Goal: Task Accomplishment & Management: Manage account settings

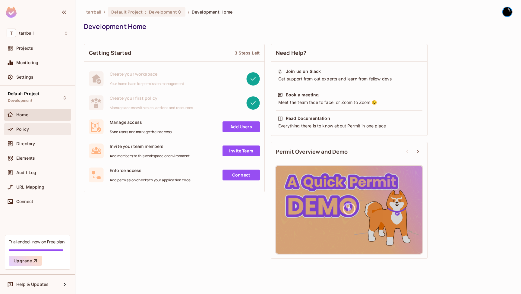
click at [41, 130] on div "Policy" at bounding box center [42, 129] width 52 height 5
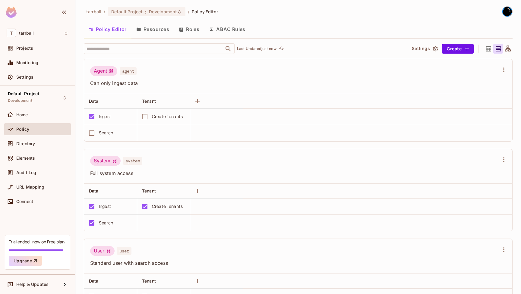
click at [192, 31] on button "Roles" at bounding box center [189, 29] width 30 height 15
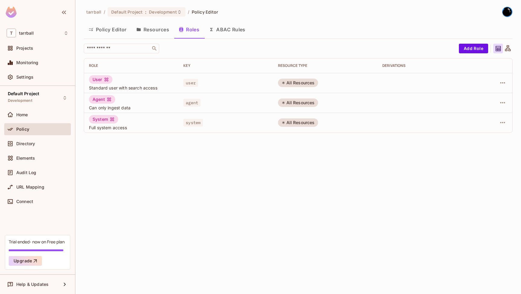
click at [231, 34] on button "ABAC Rules" at bounding box center [227, 29] width 46 height 15
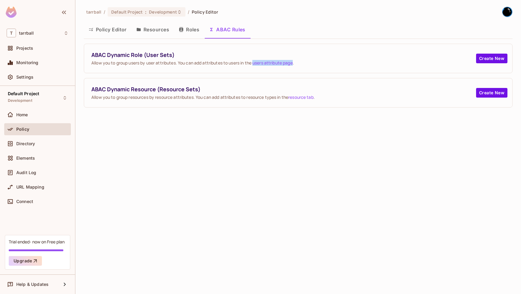
click at [186, 29] on button "Roles" at bounding box center [189, 29] width 30 height 15
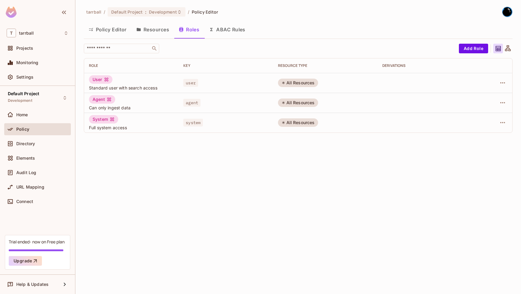
click at [161, 29] on button "Resources" at bounding box center [153, 29] width 43 height 15
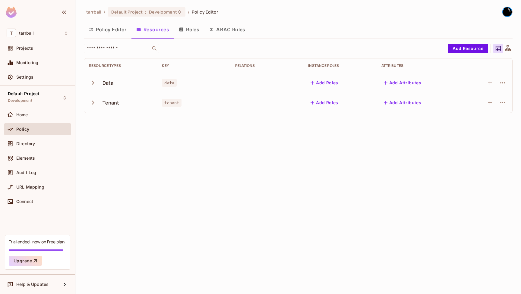
click at [92, 103] on icon "button" at bounding box center [93, 103] width 8 height 8
click at [110, 25] on button "Policy Editor" at bounding box center [108, 29] width 48 height 15
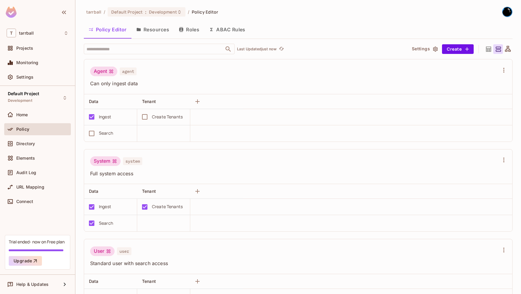
click at [157, 31] on button "Resources" at bounding box center [153, 29] width 43 height 15
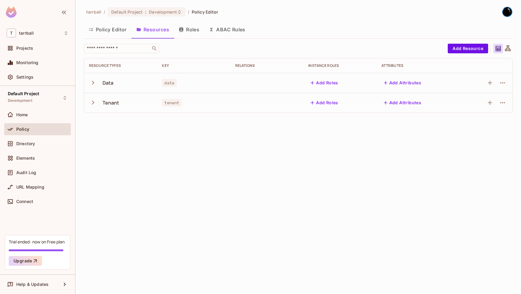
click at [194, 26] on button "Roles" at bounding box center [189, 29] width 30 height 15
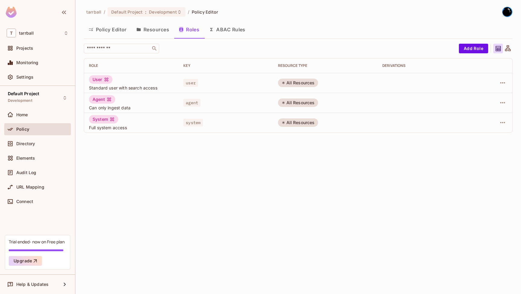
click at [175, 28] on button "Roles" at bounding box center [189, 29] width 30 height 15
click at [158, 29] on button "Resources" at bounding box center [153, 29] width 43 height 15
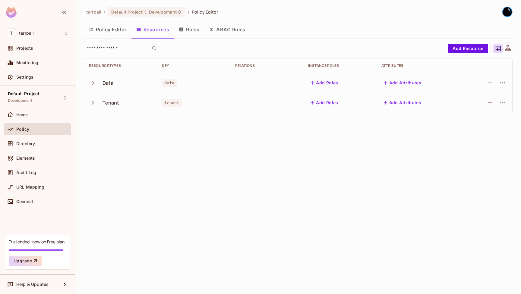
click at [326, 106] on button "Add Roles" at bounding box center [324, 103] width 33 height 10
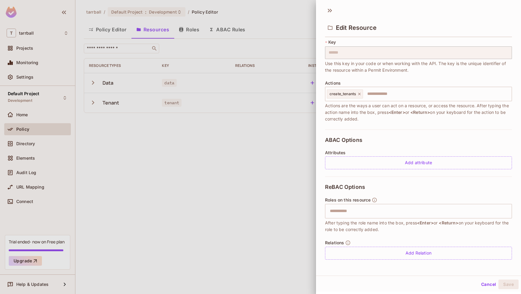
scroll to position [1, 0]
click at [489, 284] on button "Cancel" at bounding box center [489, 285] width 20 height 10
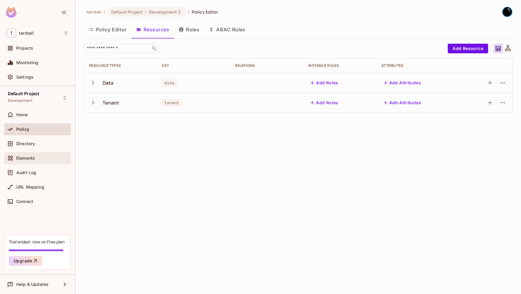
click at [32, 154] on div "Elements" at bounding box center [37, 158] width 67 height 12
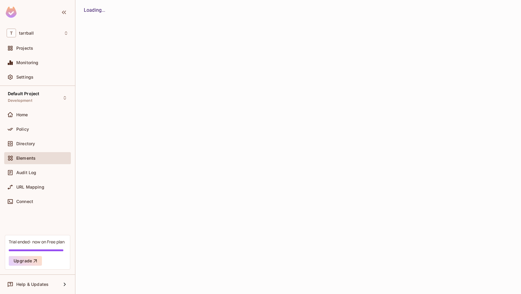
click at [32, 154] on div "Elements" at bounding box center [37, 158] width 67 height 12
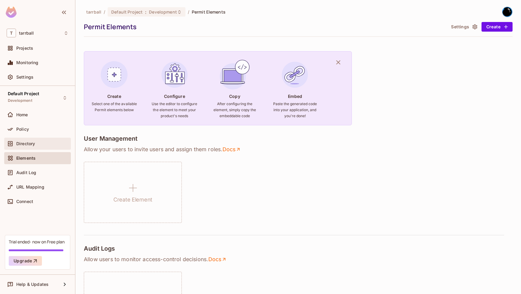
click at [34, 145] on span "Directory" at bounding box center [25, 143] width 19 height 5
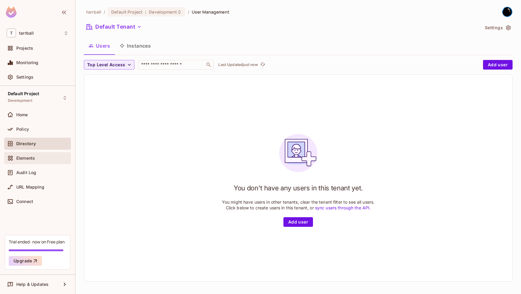
click at [34, 163] on div "Elements" at bounding box center [37, 158] width 67 height 12
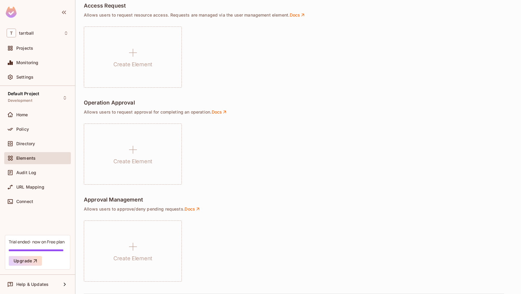
scroll to position [378, 0]
click at [20, 148] on div "Directory" at bounding box center [37, 144] width 67 height 12
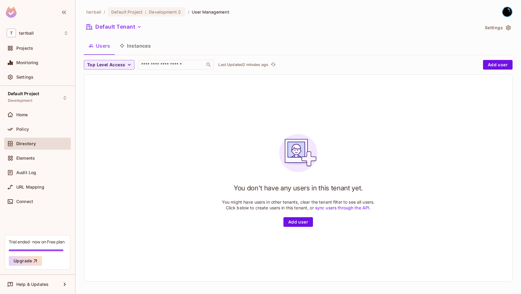
click at [132, 116] on div "You don't have any users in this tenant yet. You might have users in other tena…" at bounding box center [298, 178] width 428 height 207
click at [173, 63] on input "text" at bounding box center [171, 65] width 63 height 6
click at [500, 60] on button "Add user" at bounding box center [498, 65] width 30 height 10
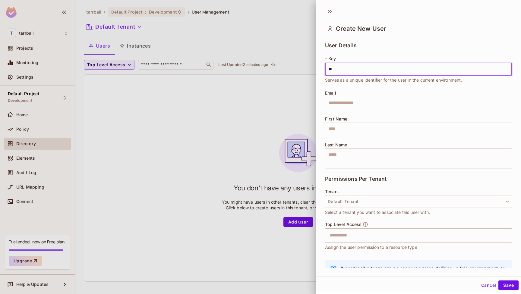
type input "**"
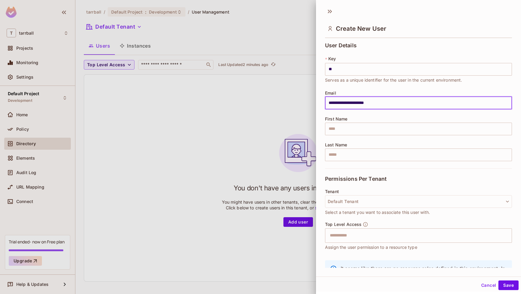
type input "**********"
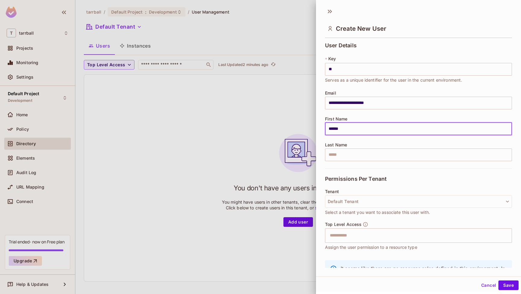
type input "******"
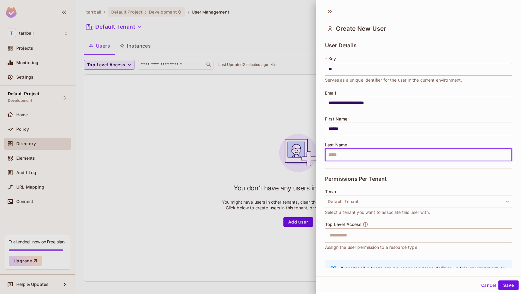
type input "*"
type input "****"
click at [443, 198] on button "Default Tenant" at bounding box center [418, 202] width 187 height 13
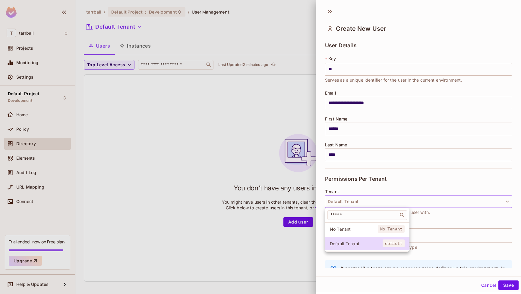
click at [443, 199] on div at bounding box center [260, 147] width 521 height 294
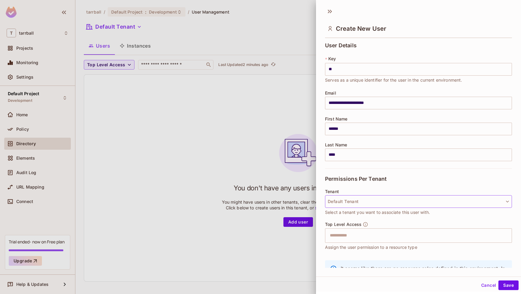
click at [443, 199] on button "Default Tenant" at bounding box center [418, 202] width 187 height 13
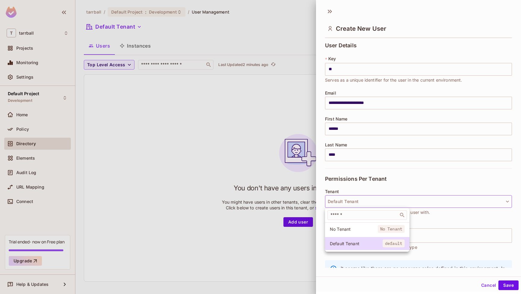
click at [443, 199] on div at bounding box center [260, 147] width 521 height 294
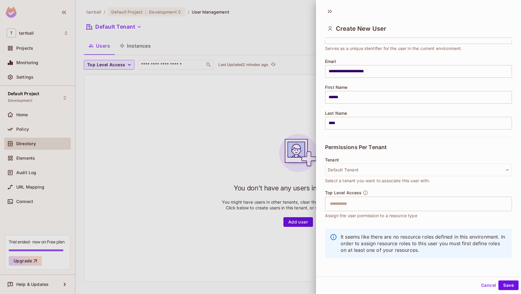
scroll to position [32, 0]
click at [438, 203] on input "text" at bounding box center [413, 204] width 174 height 12
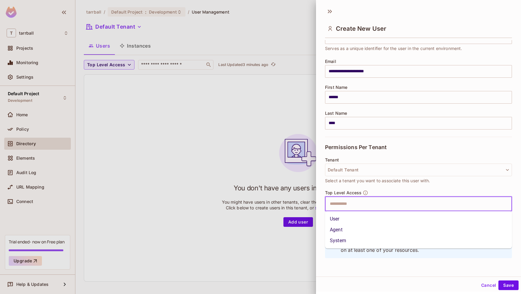
click at [420, 244] on li "System" at bounding box center [418, 241] width 187 height 11
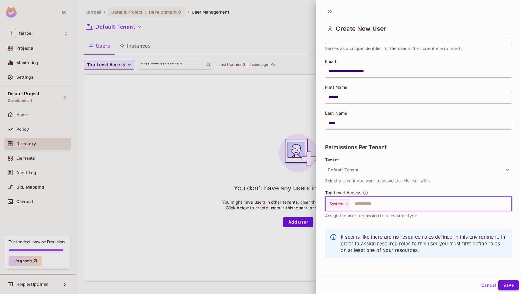
click at [514, 286] on button "Save" at bounding box center [509, 286] width 20 height 10
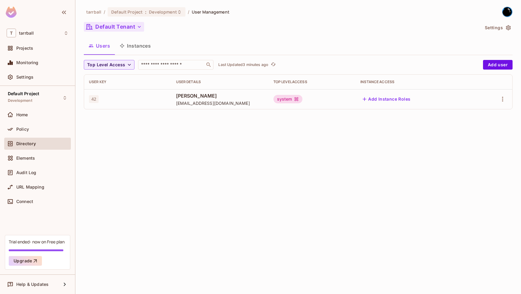
click at [112, 26] on button "Default Tenant" at bounding box center [114, 27] width 60 height 10
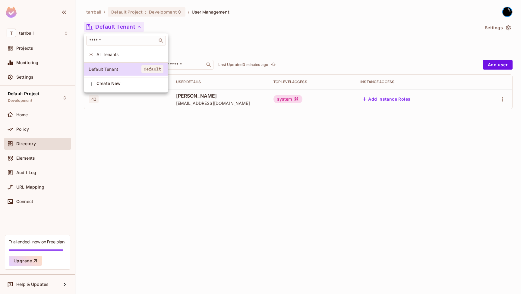
click at [119, 84] on span "Create New" at bounding box center [130, 83] width 67 height 5
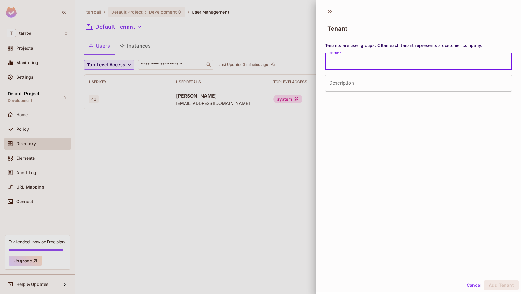
click at [367, 59] on input "Name   *" at bounding box center [418, 61] width 187 height 17
type input "***"
click at [497, 288] on button "Add Tenant" at bounding box center [501, 286] width 35 height 10
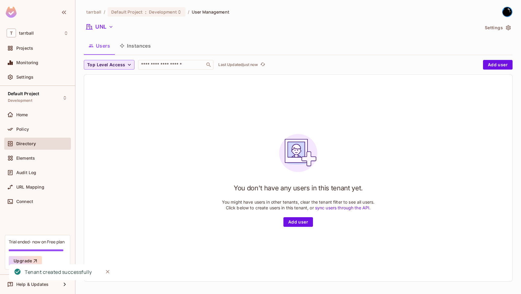
click at [125, 67] on button "Top Level Access" at bounding box center [109, 65] width 51 height 10
click at [124, 67] on div at bounding box center [260, 147] width 521 height 294
click at [297, 223] on button "Add user" at bounding box center [299, 223] width 30 height 10
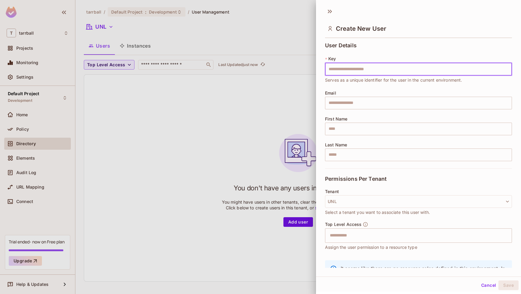
click at [494, 285] on button "Cancel" at bounding box center [489, 286] width 20 height 10
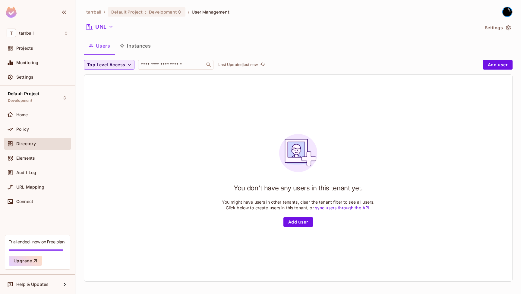
click at [106, 66] on span "Top Level Access" at bounding box center [106, 65] width 38 height 8
click at [106, 66] on div at bounding box center [260, 147] width 521 height 294
click at [103, 42] on button "Users" at bounding box center [99, 45] width 31 height 15
click at [103, 28] on button "UNL" at bounding box center [100, 27] width 32 height 10
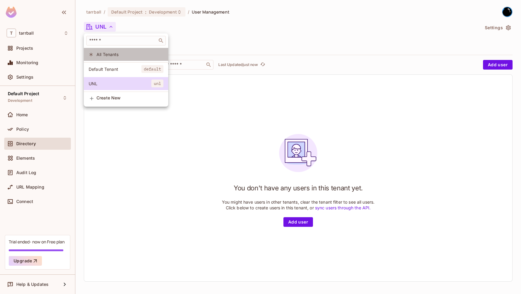
click at [103, 50] on li "All Tenants" at bounding box center [126, 54] width 84 height 13
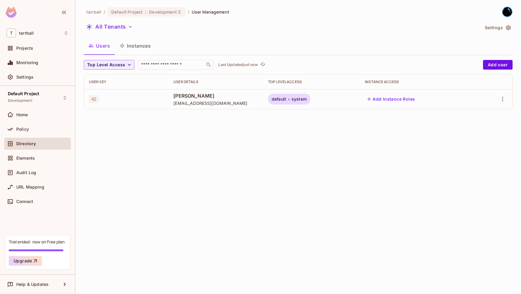
click at [388, 97] on button "Add Instance Roles" at bounding box center [391, 99] width 52 height 10
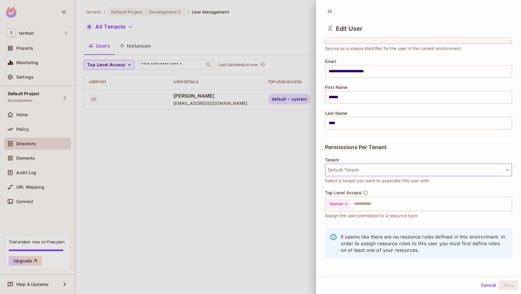
click at [405, 171] on button "Default Tenant" at bounding box center [418, 170] width 187 height 13
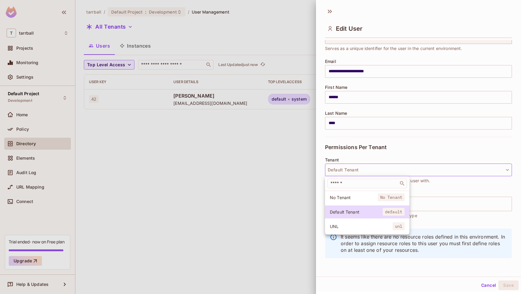
click at [378, 223] on li "UNL unl" at bounding box center [367, 226] width 84 height 13
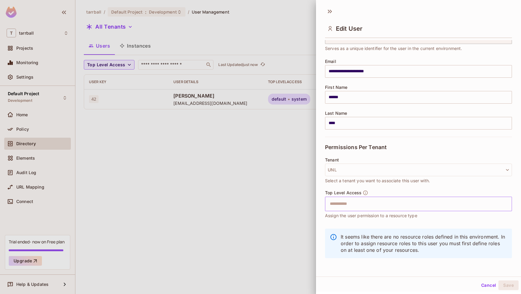
click at [376, 203] on input "text" at bounding box center [413, 204] width 174 height 12
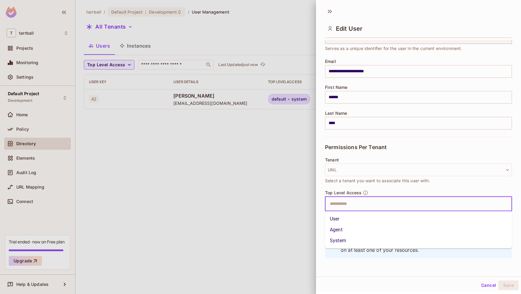
click at [404, 182] on span "Select a tenant you want to associate this user with." at bounding box center [377, 181] width 105 height 7
click at [370, 202] on input "text" at bounding box center [413, 204] width 174 height 12
click at [363, 221] on li "User" at bounding box center [418, 219] width 187 height 11
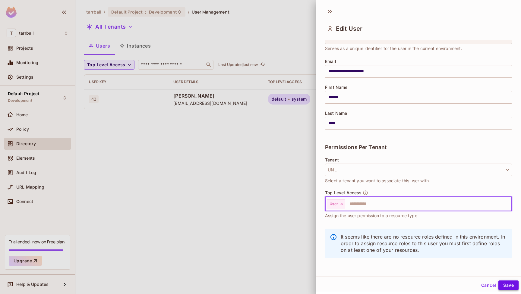
click at [509, 284] on button "Save" at bounding box center [509, 286] width 20 height 10
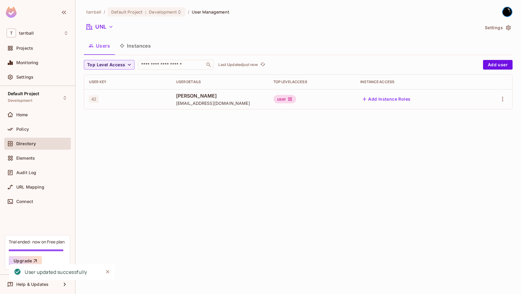
click at [295, 100] on div "user" at bounding box center [285, 99] width 23 height 8
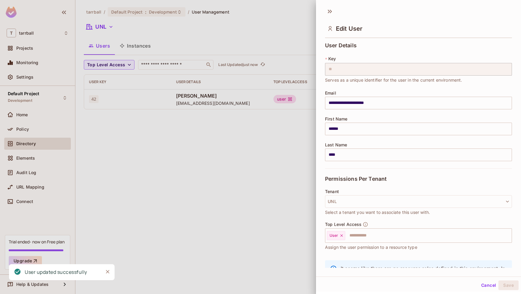
click at [295, 100] on div at bounding box center [260, 147] width 521 height 294
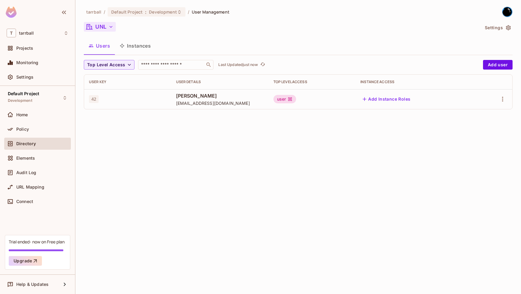
click at [109, 27] on icon "button" at bounding box center [111, 27] width 6 height 6
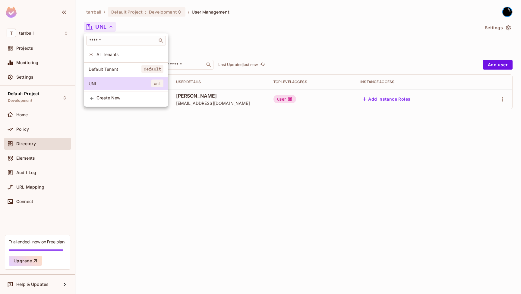
click at [121, 57] on span "All Tenants" at bounding box center [130, 55] width 67 height 6
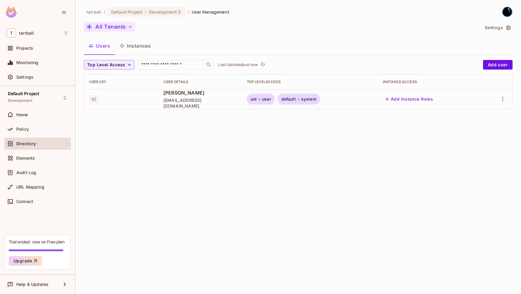
click at [113, 30] on button "All Tenants" at bounding box center [109, 27] width 51 height 10
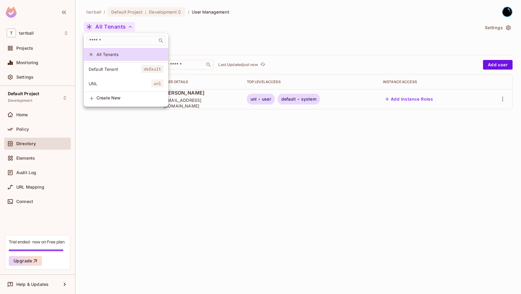
click at [119, 100] on div "Create New" at bounding box center [130, 99] width 67 height 6
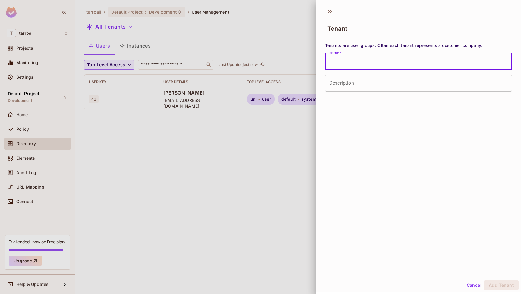
click at [369, 67] on input "Name   *" at bounding box center [418, 61] width 187 height 17
type input "***"
click at [509, 283] on button "Add Tenant" at bounding box center [501, 286] width 35 height 10
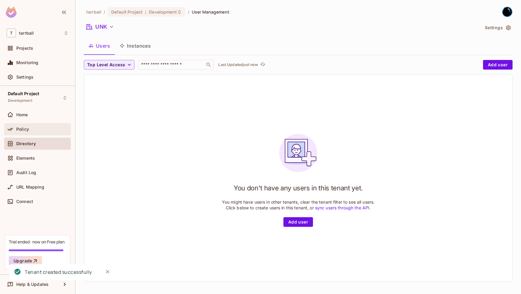
click at [48, 130] on div "Policy" at bounding box center [42, 129] width 52 height 5
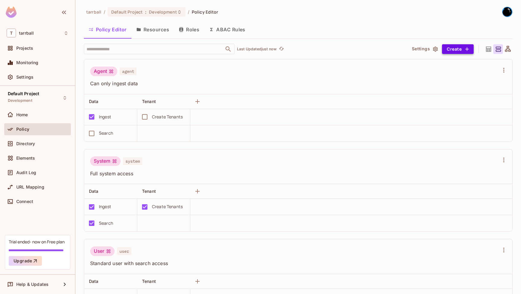
click at [461, 49] on button "Create" at bounding box center [458, 49] width 32 height 10
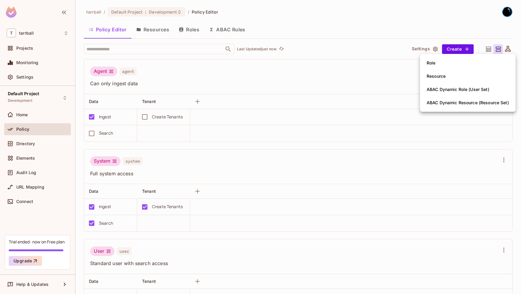
click at [445, 78] on div "Resource" at bounding box center [436, 76] width 19 height 6
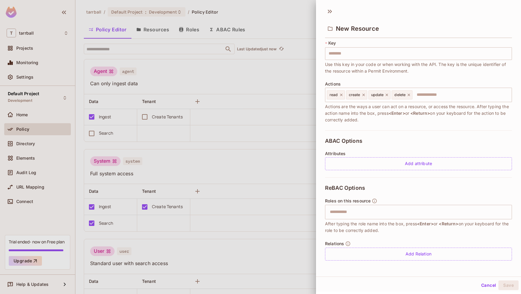
scroll to position [37, 0]
click at [408, 217] on input "text" at bounding box center [417, 212] width 183 height 12
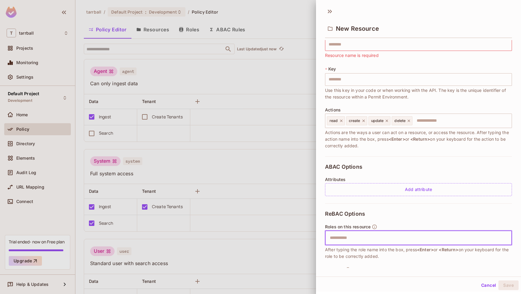
scroll to position [12, 0]
click at [310, 12] on div at bounding box center [260, 147] width 521 height 294
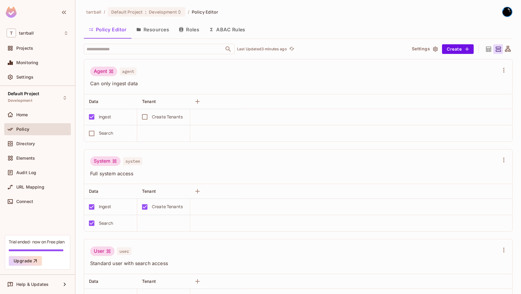
click at [493, 52] on div at bounding box center [489, 49] width 10 height 10
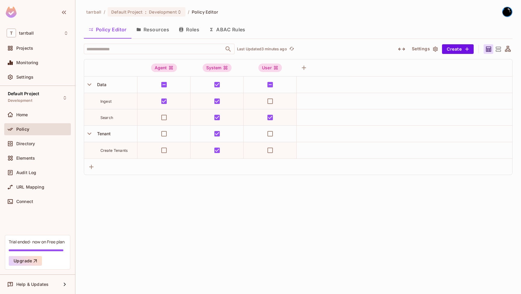
click at [489, 51] on icon at bounding box center [489, 50] width 8 height 8
click at [508, 48] on icon at bounding box center [508, 49] width 6 height 6
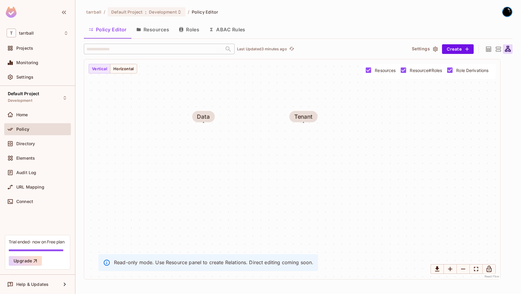
drag, startPoint x: 450, startPoint y: 143, endPoint x: 362, endPoint y: 100, distance: 97.8
click at [362, 100] on div "Data Tenant" at bounding box center [292, 169] width 416 height 220
click at [133, 72] on button "Horizontal" at bounding box center [123, 69] width 27 height 10
click at [496, 48] on icon at bounding box center [499, 50] width 8 height 8
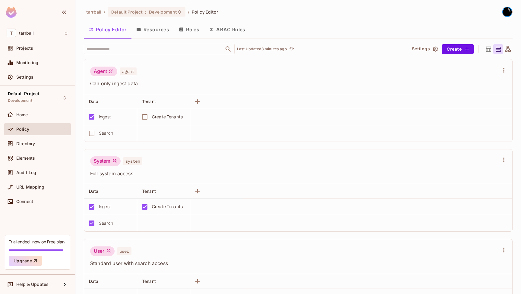
click at [491, 49] on icon at bounding box center [489, 50] width 8 height 8
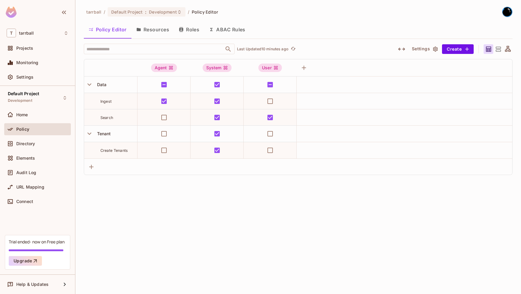
click at [158, 30] on button "Resources" at bounding box center [153, 29] width 43 height 15
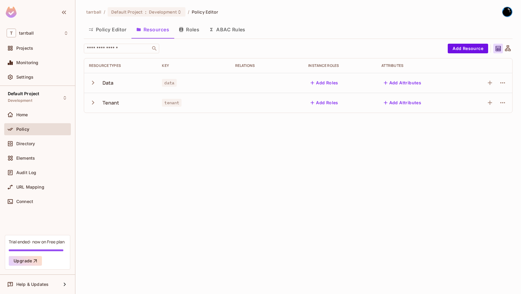
click at [119, 30] on button "Policy Editor" at bounding box center [108, 29] width 48 height 15
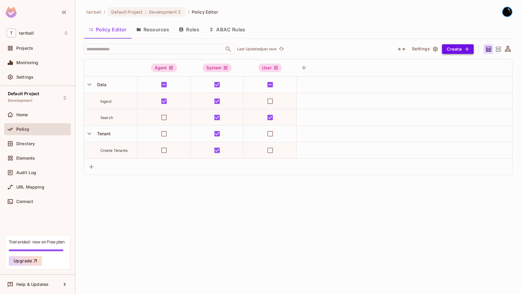
click at [461, 49] on button "Create" at bounding box center [458, 49] width 32 height 10
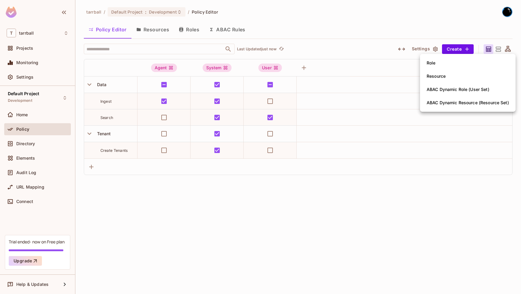
click at [455, 73] on li "Resource" at bounding box center [468, 76] width 96 height 13
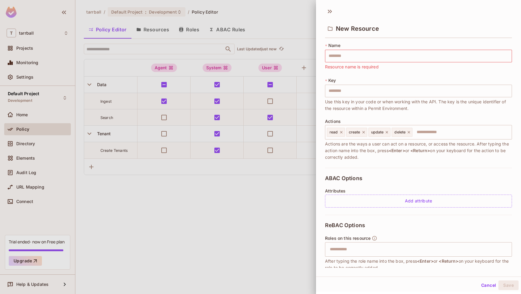
click at [302, 180] on div at bounding box center [260, 147] width 521 height 294
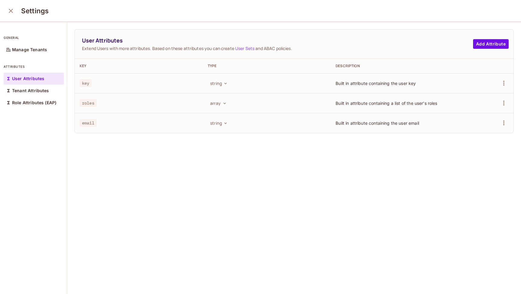
click at [243, 47] on link "User Sets" at bounding box center [244, 49] width 19 height 6
